Goal: Find specific page/section

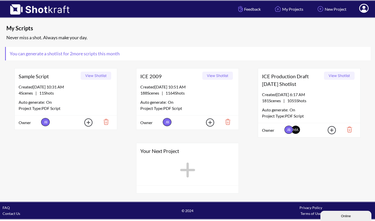
click at [334, 76] on button "View Shotlist" at bounding box center [339, 76] width 31 height 8
click at [331, 75] on button "View Shotlist" at bounding box center [339, 76] width 31 height 8
